Goal: Information Seeking & Learning: Learn about a topic

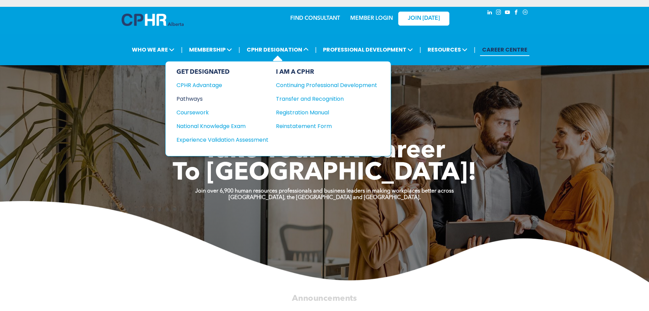
click at [200, 101] on div "Pathways" at bounding box center [218, 98] width 83 height 9
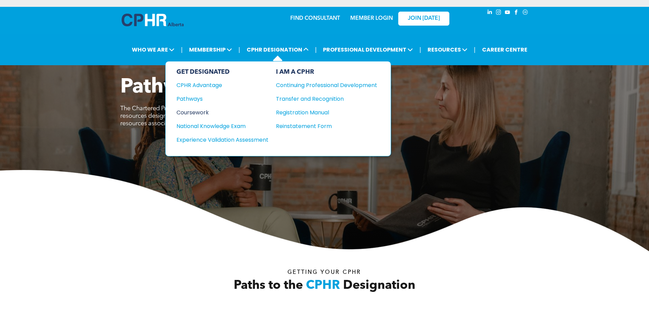
click at [201, 114] on div "Coursework" at bounding box center [218, 112] width 83 height 9
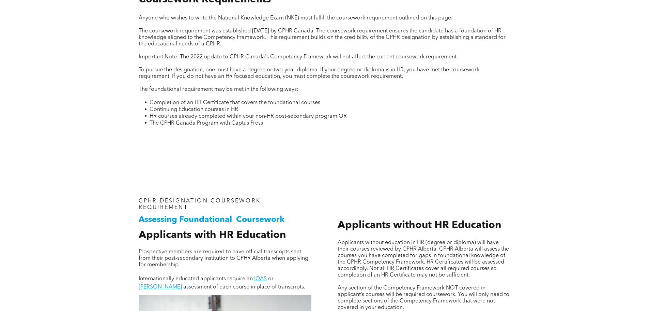
scroll to position [307, 0]
click at [262, 136] on div "CPHR DESIGNATION COURSEWORK REQUIREMENT Coursework Requirements Anyone who wish…" at bounding box center [324, 57] width 383 height 164
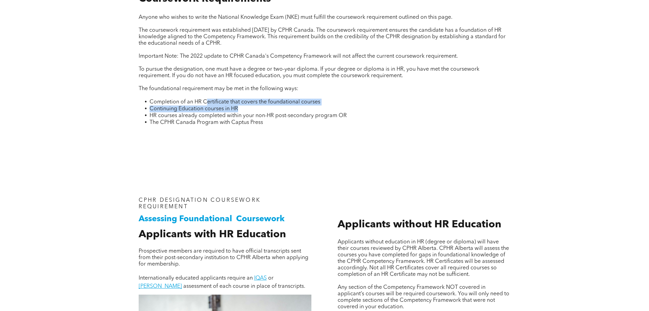
drag, startPoint x: 241, startPoint y: 105, endPoint x: 270, endPoint y: 108, distance: 29.1
click at [270, 108] on ul "Completion of an HR Certificate that covers the foundational courses Continuing…" at bounding box center [325, 112] width 372 height 27
click at [241, 120] on span "The CPHR Canada Program with Captus Press" at bounding box center [207, 122] width 114 height 5
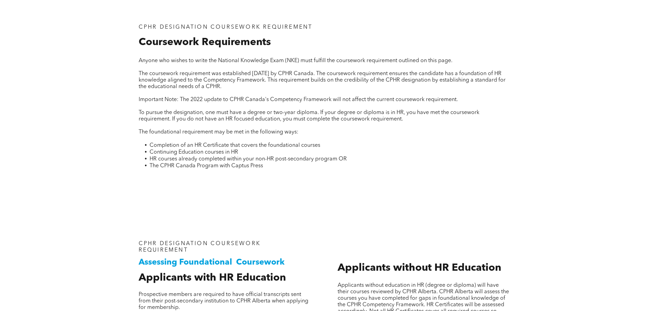
scroll to position [273, 0]
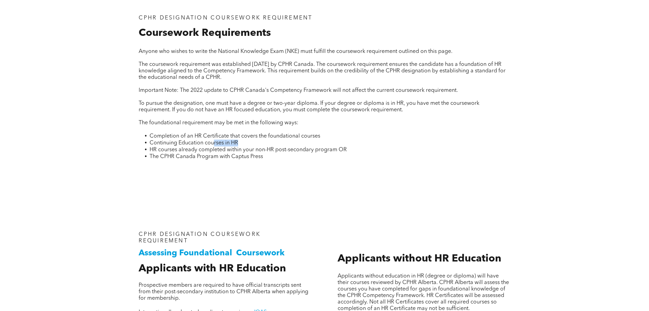
drag, startPoint x: 215, startPoint y: 144, endPoint x: 240, endPoint y: 144, distance: 24.5
click at [240, 144] on li "Continuing Education courses in HR" at bounding box center [330, 142] width 361 height 7
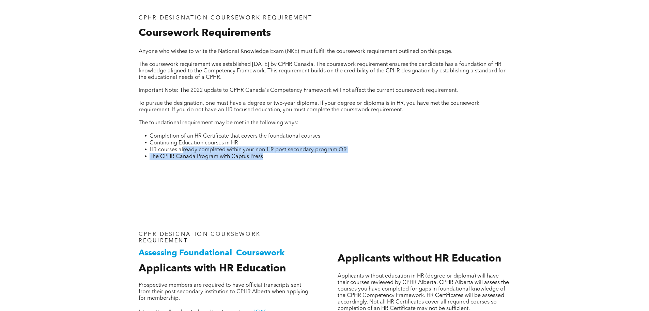
drag, startPoint x: 182, startPoint y: 146, endPoint x: 265, endPoint y: 155, distance: 83.0
click at [265, 155] on ul "Completion of an HR Certificate that covers the foundational courses Continuing…" at bounding box center [325, 146] width 372 height 27
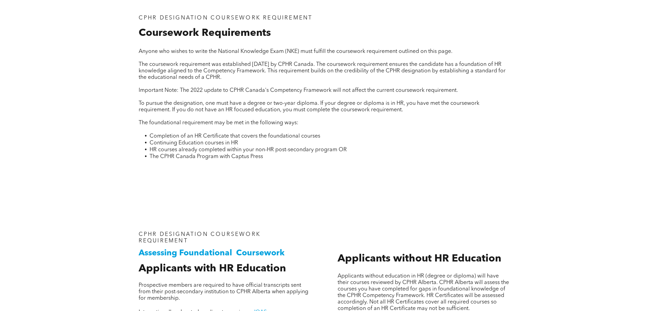
click at [301, 162] on p at bounding box center [325, 164] width 372 height 8
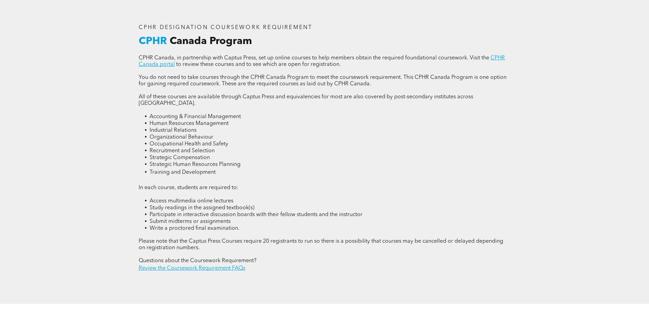
scroll to position [886, 0]
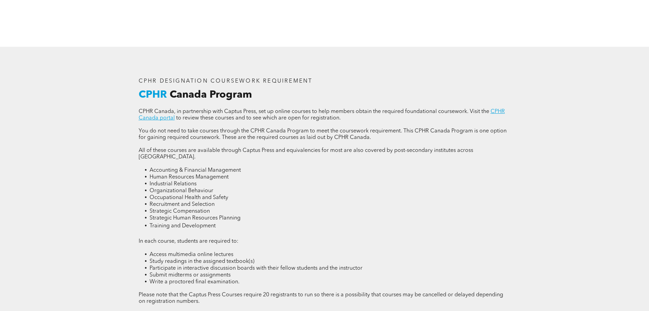
click at [386, 187] on li "Organizational Behaviour" at bounding box center [330, 190] width 361 height 7
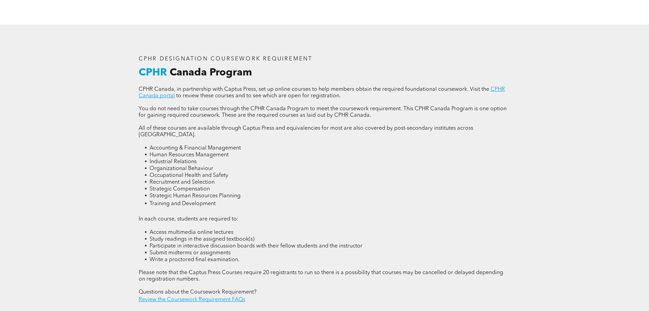
scroll to position [920, 0]
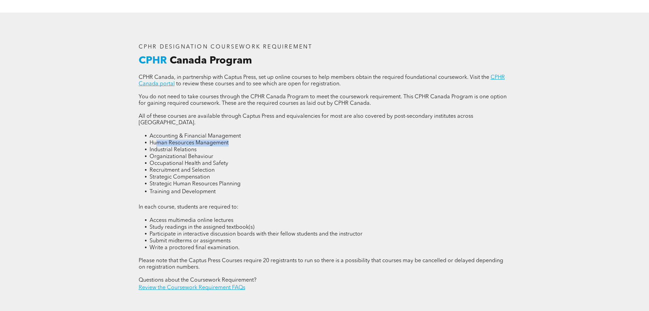
drag, startPoint x: 158, startPoint y: 132, endPoint x: 254, endPoint y: 134, distance: 96.5
click at [254, 139] on li "Human Resources Management" at bounding box center [330, 142] width 361 height 7
drag, startPoint x: 203, startPoint y: 141, endPoint x: 147, endPoint y: 145, distance: 56.4
click at [147, 145] on ul "Accounting & Financial Management Human Resources Management Industrial Relatio…" at bounding box center [325, 164] width 372 height 63
drag, startPoint x: 163, startPoint y: 147, endPoint x: 253, endPoint y: 147, distance: 90.0
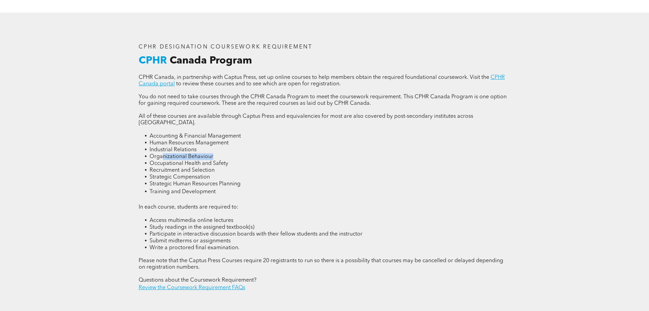
click at [253, 153] on li "Organizational Behaviour" at bounding box center [330, 156] width 361 height 7
click at [253, 160] on li "Occupational Health and Safety" at bounding box center [330, 163] width 361 height 7
click at [222, 217] on span "Access multimedia online lectures" at bounding box center [192, 219] width 84 height 5
drag, startPoint x: 187, startPoint y: 152, endPoint x: 208, endPoint y: 156, distance: 21.5
click at [208, 161] on span "Occupational Health and Safety" at bounding box center [189, 163] width 79 height 5
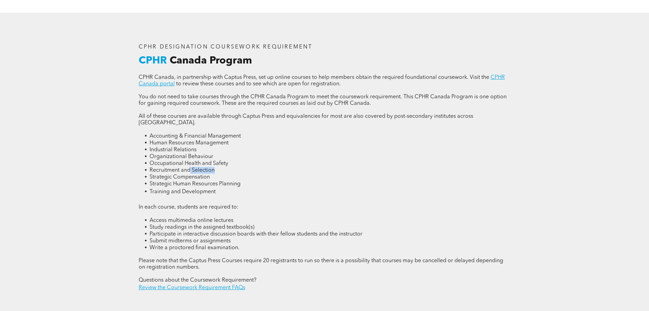
drag, startPoint x: 214, startPoint y: 162, endPoint x: 189, endPoint y: 162, distance: 24.9
click at [189, 167] on span "Recruitment and Selection" at bounding box center [182, 169] width 65 height 5
click at [524, 164] on div "CPHR DESIGNATION COURSEWORK REQUIREMENT CPHR Canada Program CPHR Canada, in par…" at bounding box center [324, 168] width 409 height 310
click at [297, 173] on li "Strategic Compensation" at bounding box center [330, 176] width 361 height 7
click at [222, 187] on li "Training and Development" at bounding box center [330, 191] width 361 height 9
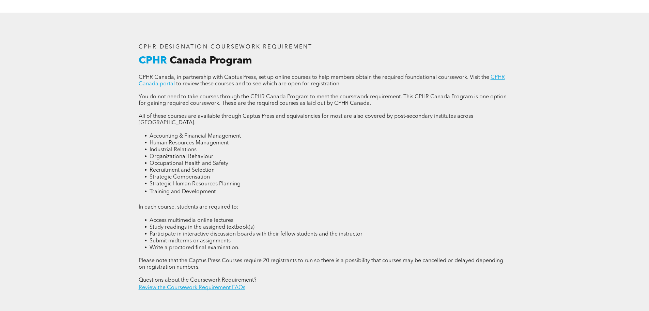
click at [223, 196] on p at bounding box center [325, 200] width 372 height 8
click at [513, 83] on div "CPHR DESIGNATION COURSEWORK REQUIREMENT CPHR Canada Program CPHR Canada, in par…" at bounding box center [324, 168] width 383 height 258
